Goal: Task Accomplishment & Management: Use online tool/utility

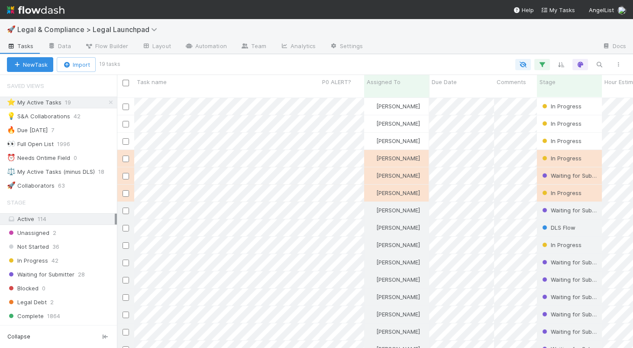
scroll to position [257, 516]
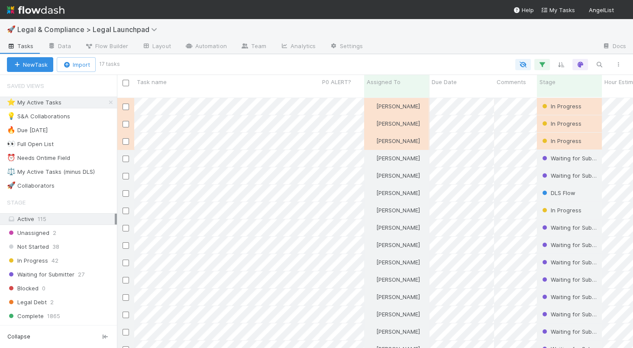
scroll to position [0, 0]
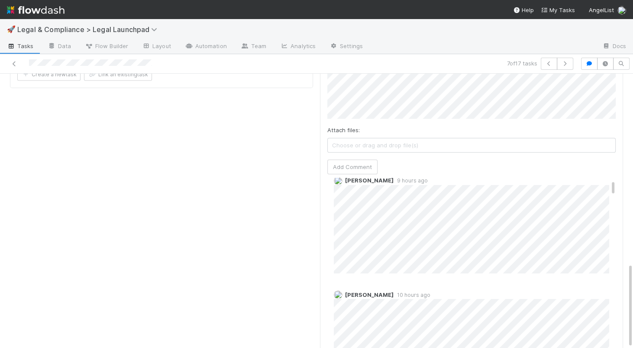
scroll to position [29, 0]
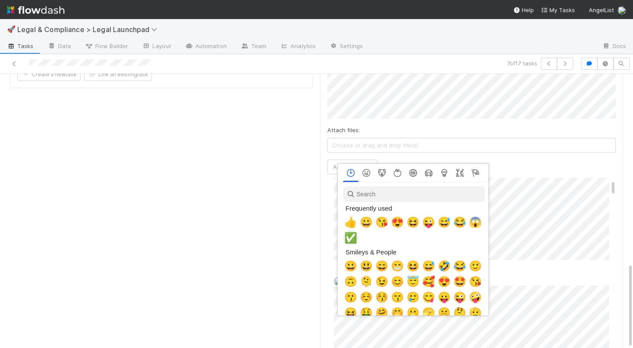
click at [351, 237] on span "✅" at bounding box center [350, 238] width 13 height 12
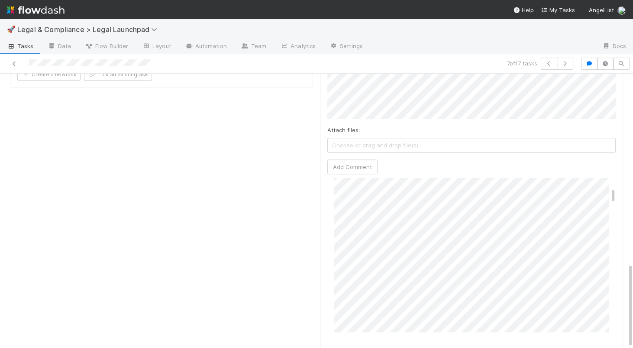
scroll to position [156, 0]
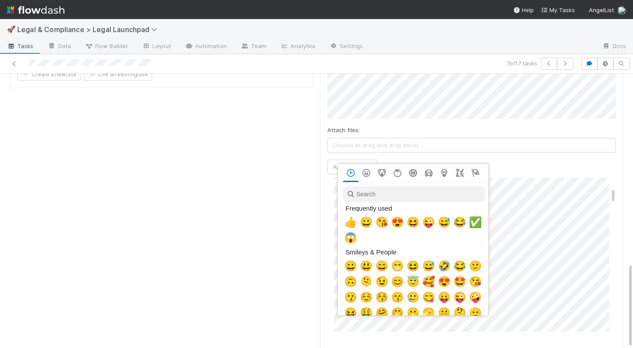
click at [474, 224] on span "✅" at bounding box center [475, 222] width 13 height 12
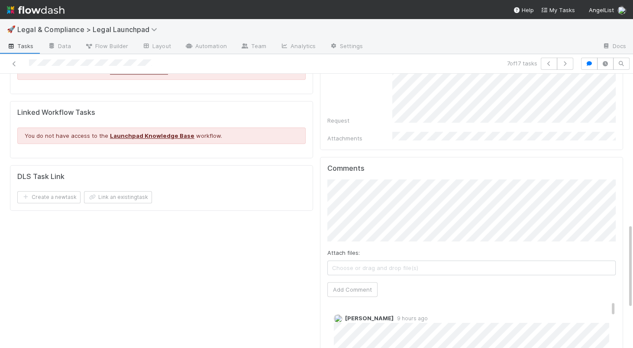
scroll to position [493, 0]
click at [362, 280] on button "Add Comment" at bounding box center [352, 287] width 50 height 15
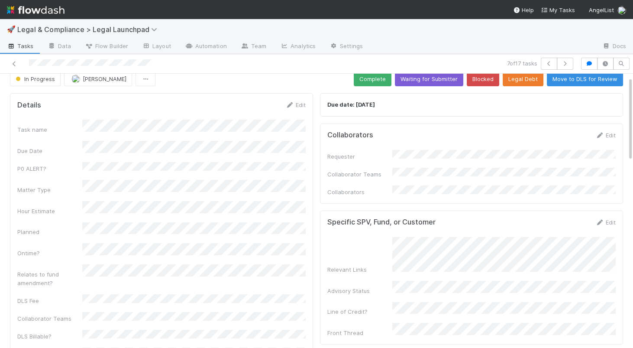
scroll to position [0, 0]
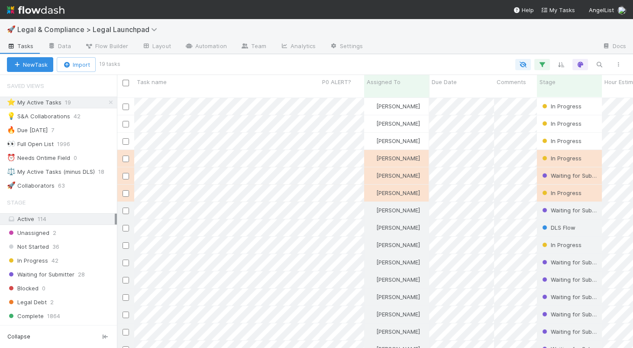
scroll to position [257, 516]
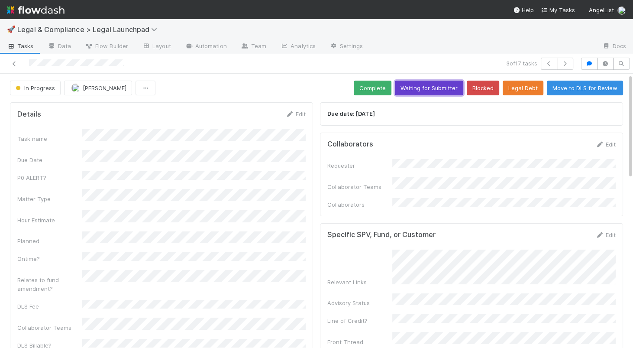
click at [440, 90] on button "Waiting for Submitter" at bounding box center [429, 88] width 68 height 15
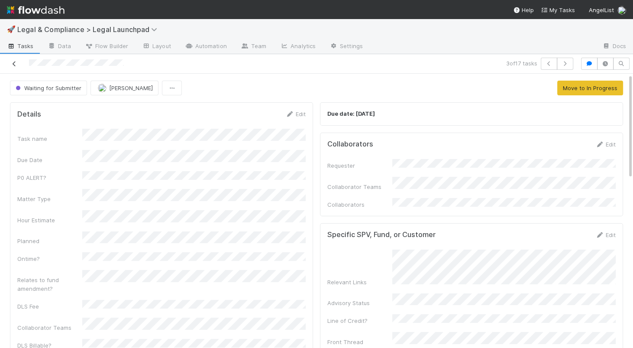
click at [15, 63] on icon at bounding box center [14, 64] width 9 height 6
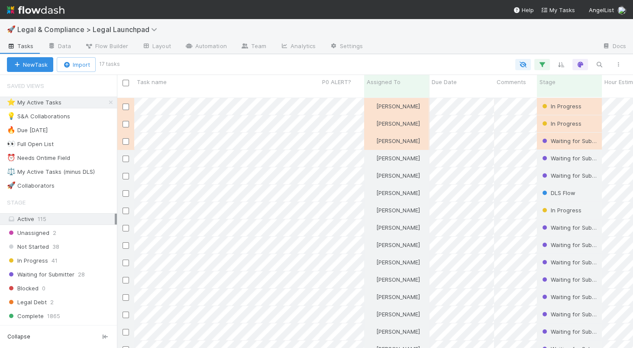
scroll to position [257, 516]
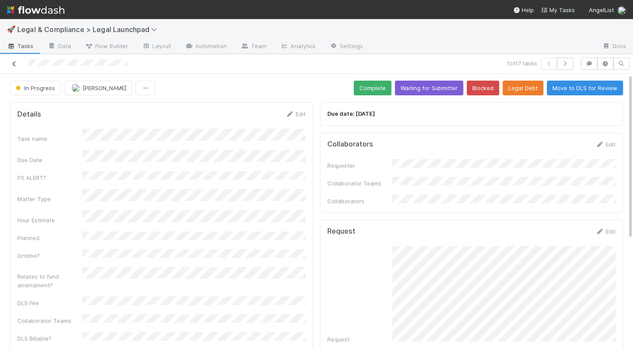
click at [14, 65] on icon at bounding box center [14, 64] width 9 height 6
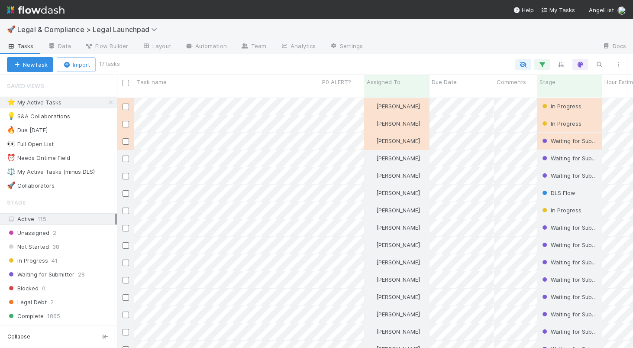
scroll to position [257, 516]
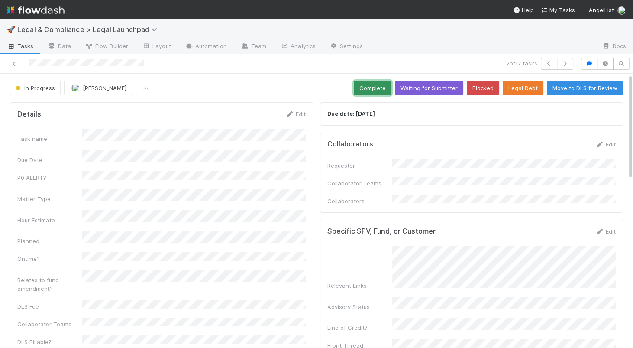
click at [381, 88] on button "Complete" at bounding box center [373, 88] width 38 height 15
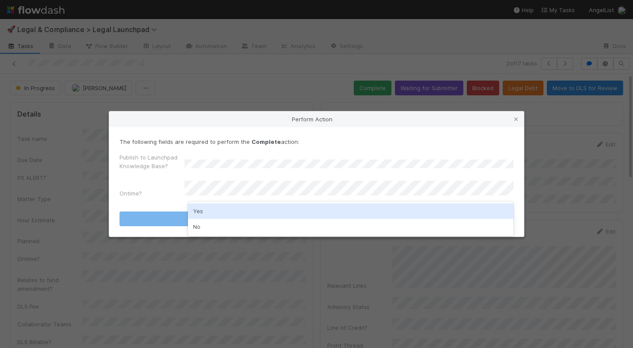
click at [241, 208] on div "Yes" at bounding box center [351, 211] width 326 height 16
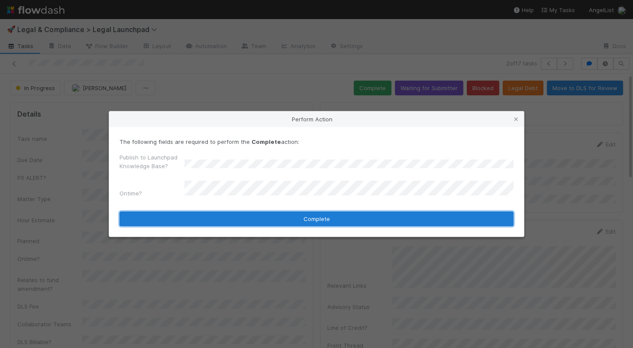
click at [243, 217] on button "Complete" at bounding box center [317, 218] width 394 height 15
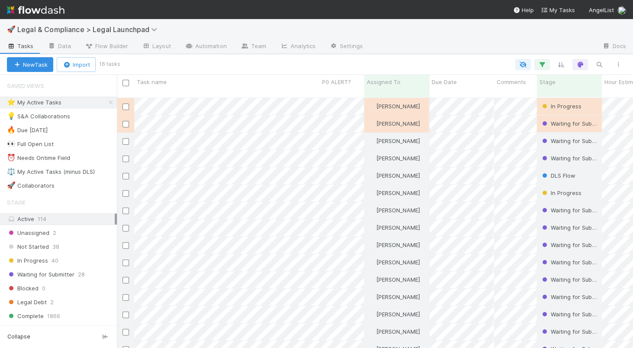
scroll to position [257, 516]
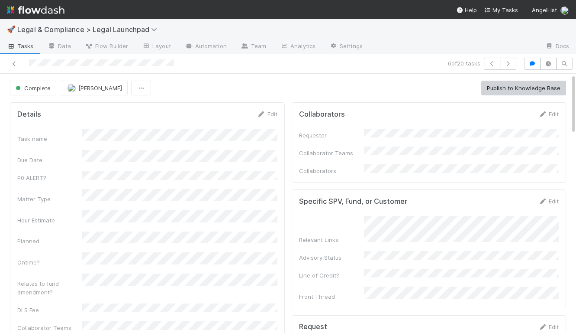
click at [33, 12] on img at bounding box center [36, 10] width 58 height 15
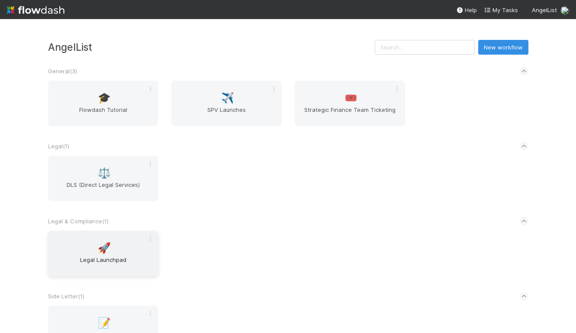
click at [79, 261] on span "Legal Launchpad" at bounding box center [104, 263] width 104 height 17
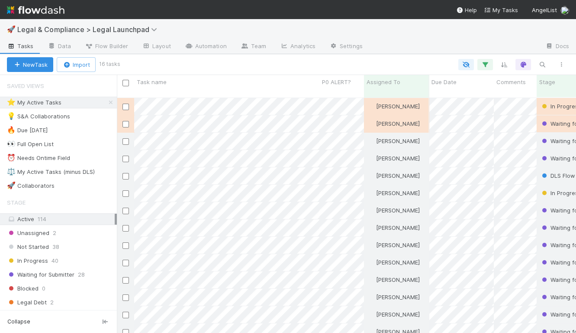
scroll to position [243, 459]
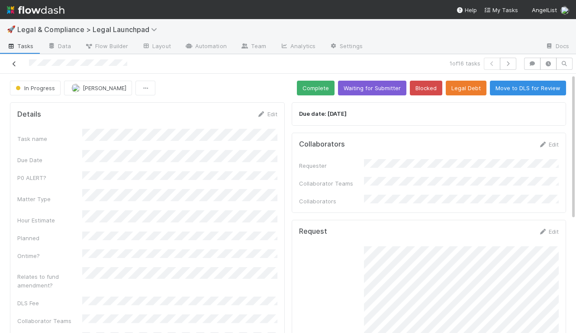
click at [14, 65] on icon at bounding box center [14, 64] width 9 height 6
